Goal: Check status: Check status

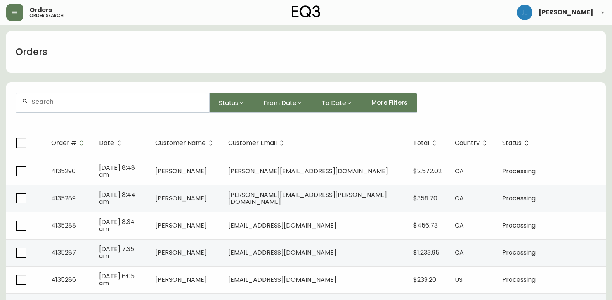
click at [135, 98] on input "text" at bounding box center [116, 101] width 171 height 7
type input "[PERSON_NAME]"
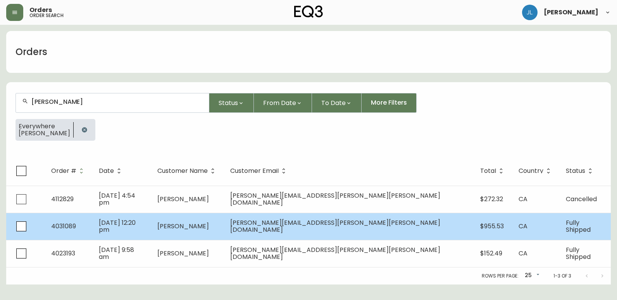
click at [224, 237] on td "[PERSON_NAME]" at bounding box center [187, 226] width 73 height 27
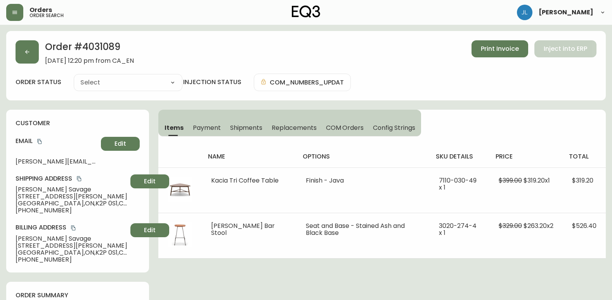
type input "Fully Shipped"
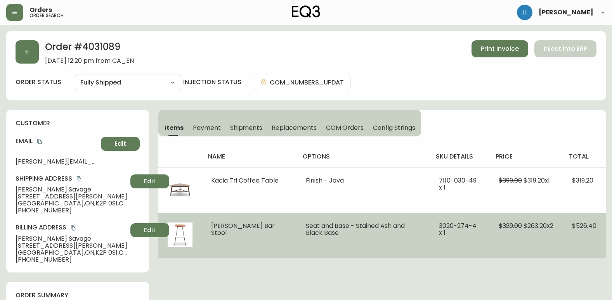
select select "FULLY_SHIPPED"
drag, startPoint x: 208, startPoint y: 226, endPoint x: 263, endPoint y: 227, distance: 54.3
click at [263, 227] on td "[PERSON_NAME] Bar Stool" at bounding box center [249, 235] width 94 height 45
copy span "[PERSON_NAME] Bar Stool"
drag, startPoint x: 441, startPoint y: 225, endPoint x: 472, endPoint y: 227, distance: 30.7
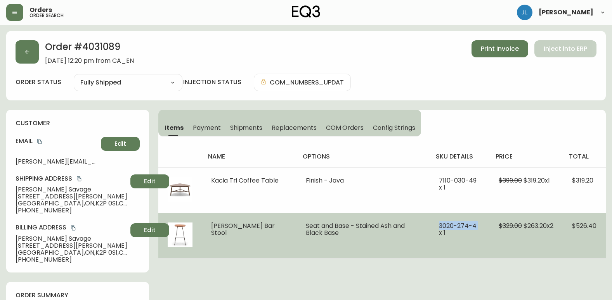
click at [472, 227] on td "3020-274-4 x 1" at bounding box center [459, 235] width 60 height 45
copy span "[PHONE_NUMBER]"
